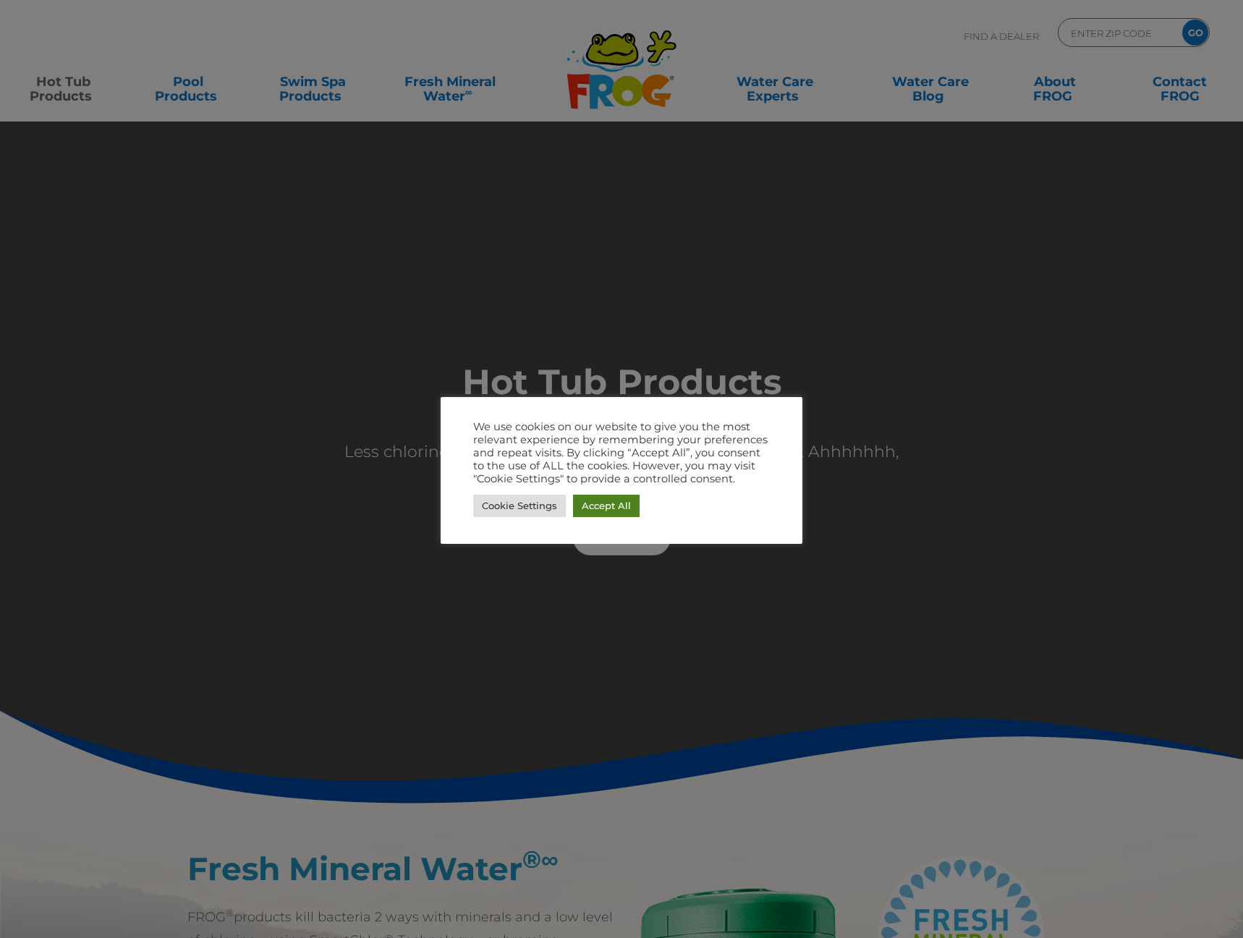
click at [619, 500] on link "Accept All" at bounding box center [606, 506] width 67 height 22
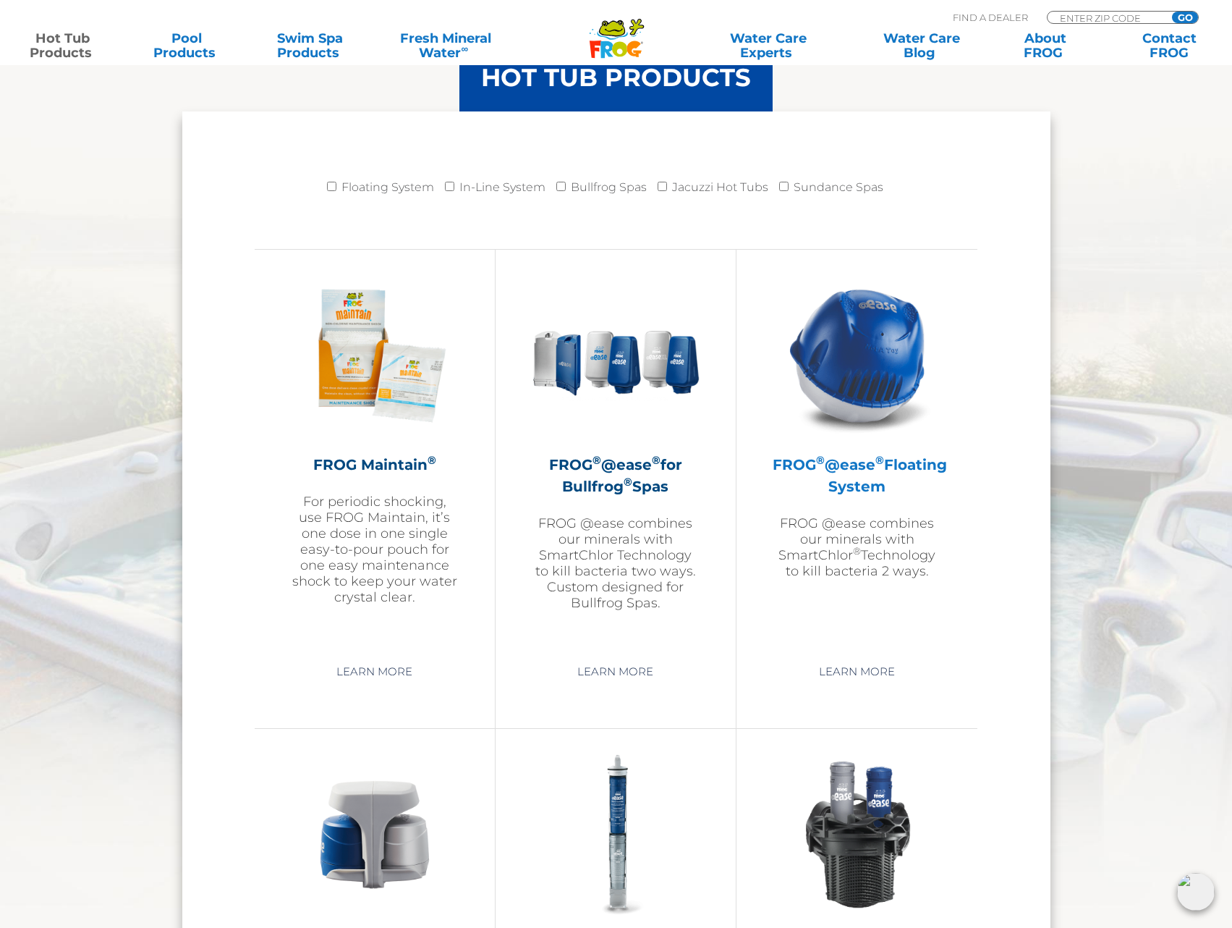
scroll to position [1446, 0]
click at [884, 471] on h2 "FROG ® @ease ® Floating System" at bounding box center [857, 474] width 169 height 43
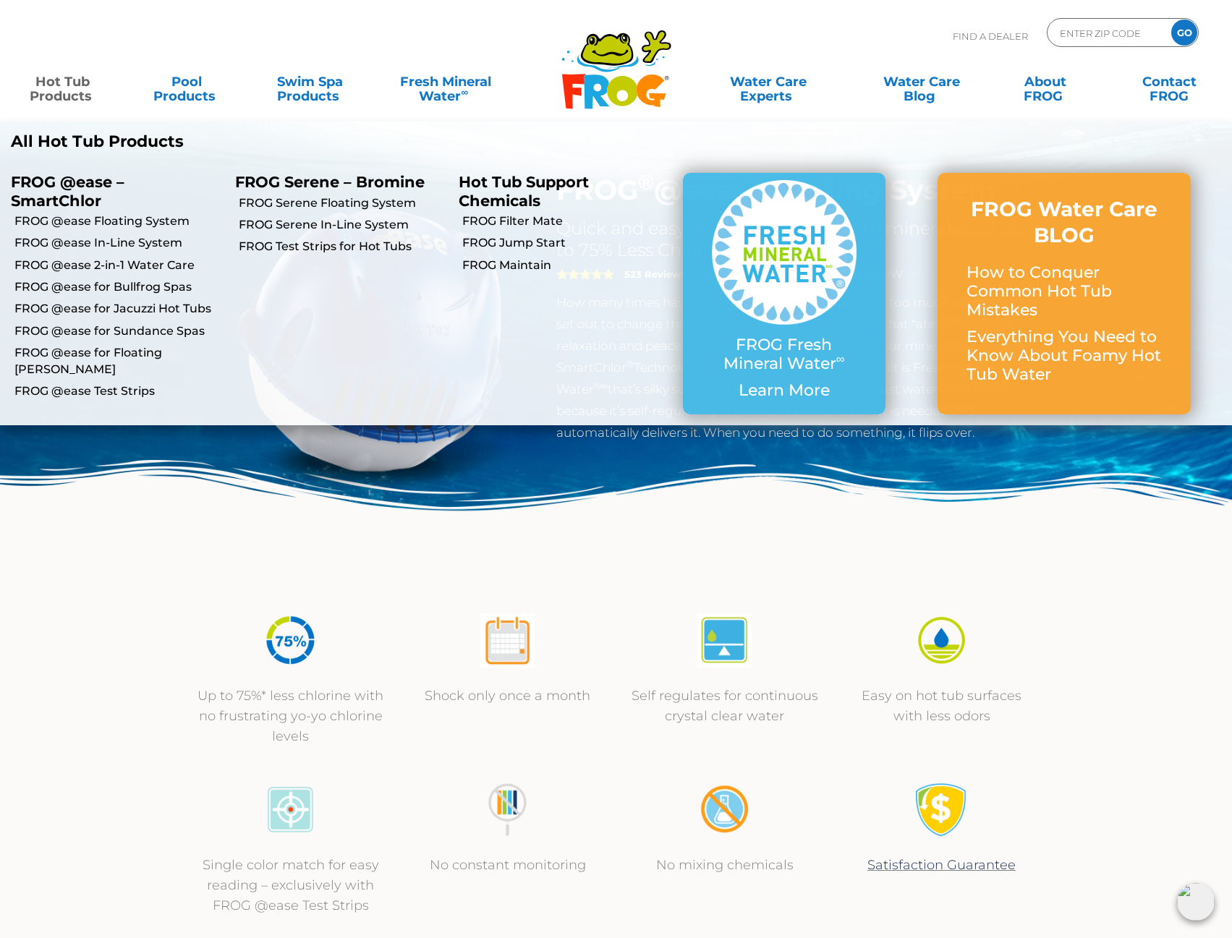
click at [72, 90] on link "Hot Tub Products" at bounding box center [62, 81] width 96 height 29
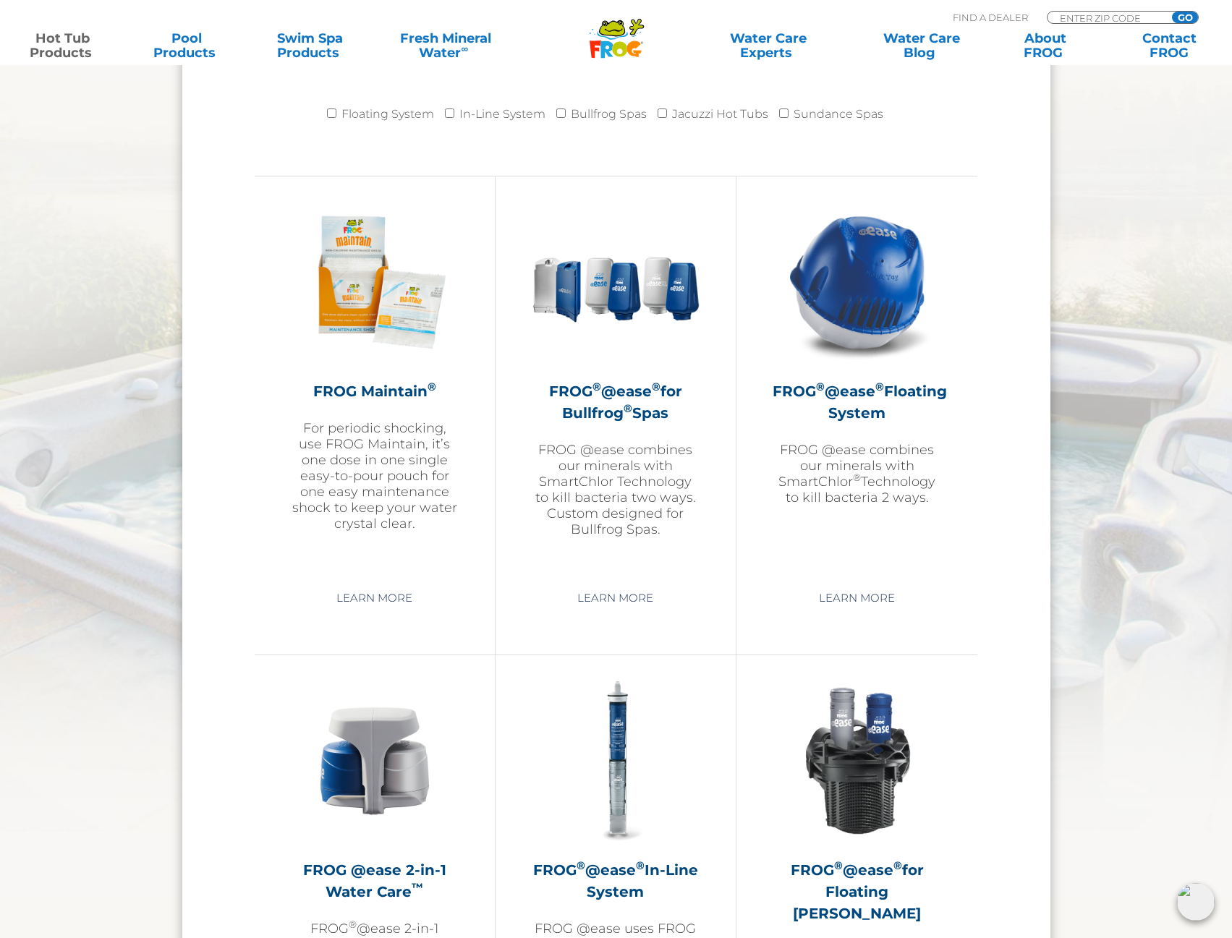
scroll to position [1519, 0]
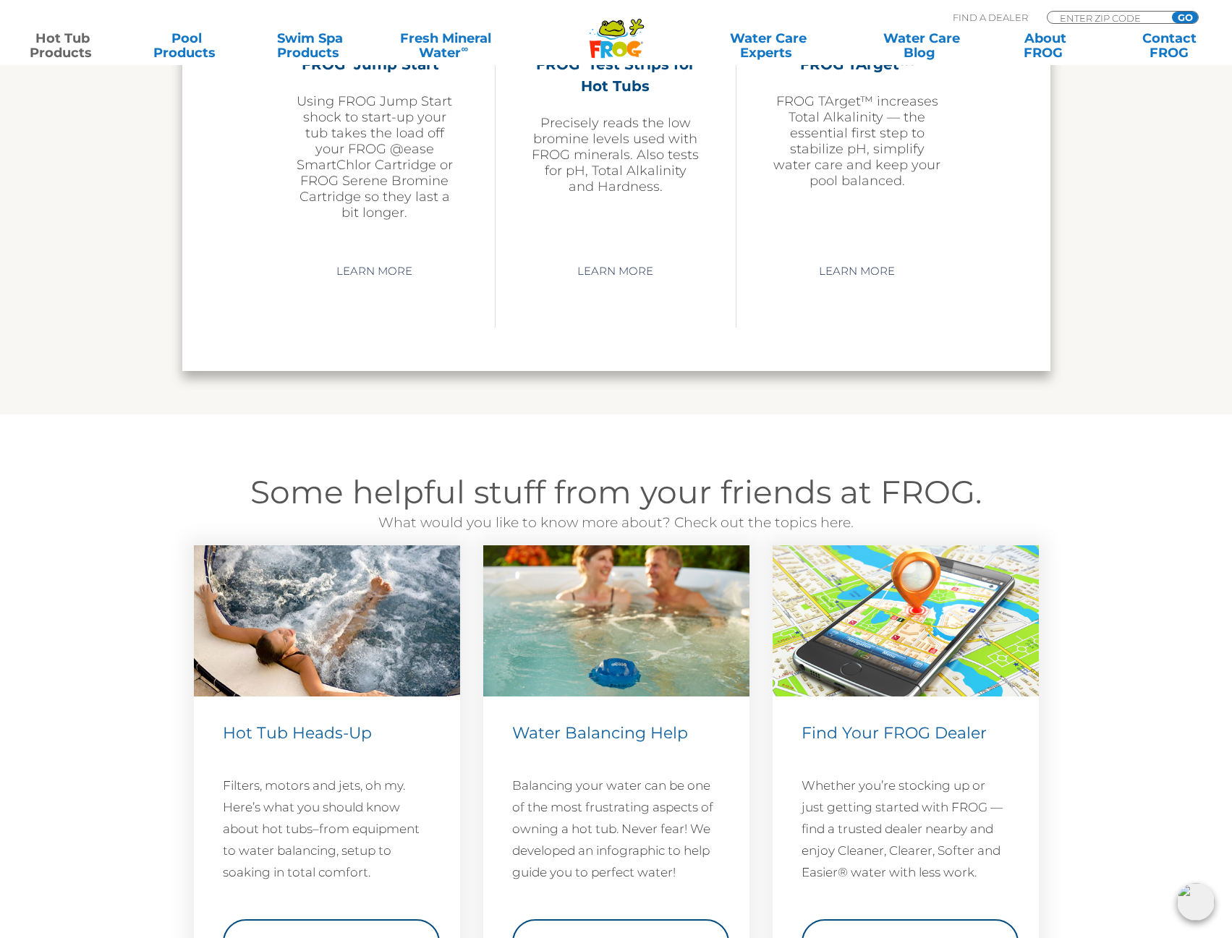
scroll to position [3762, 0]
